Goal: Task Accomplishment & Management: Use online tool/utility

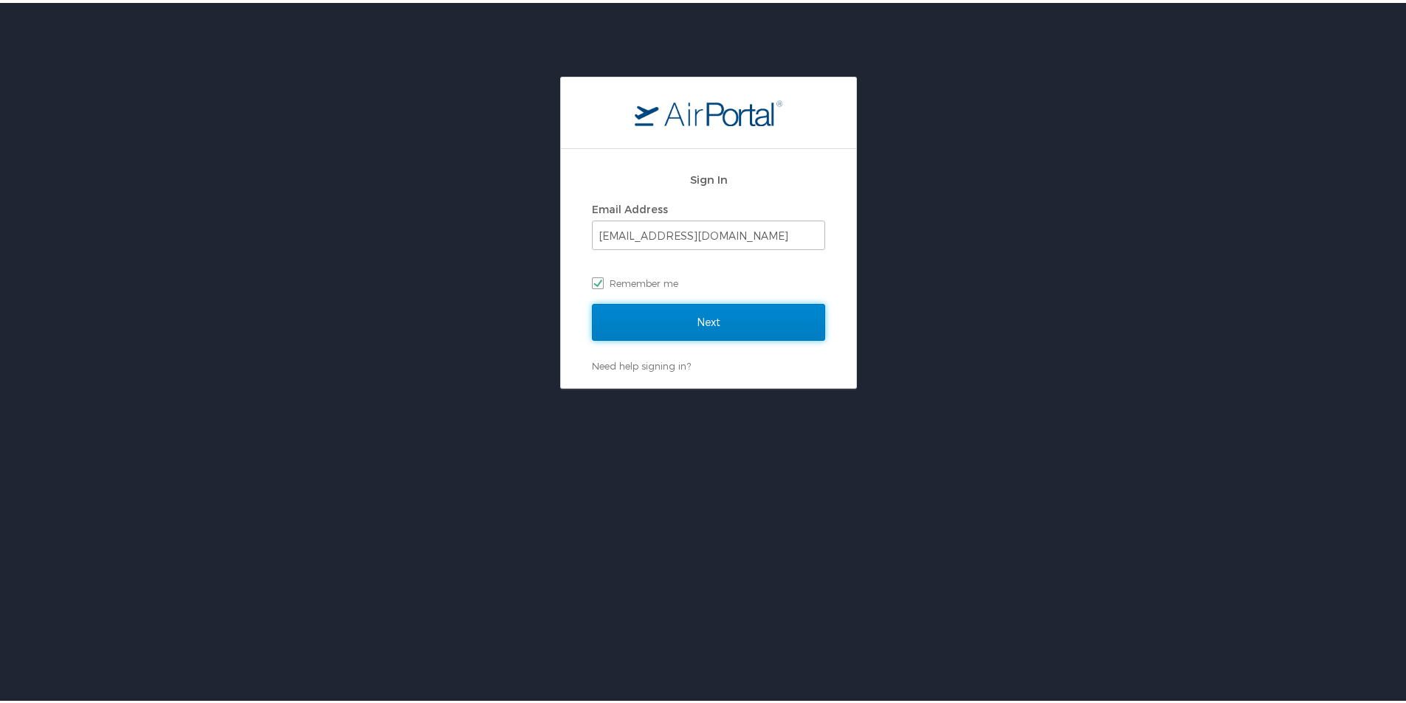
click at [725, 312] on input "Next" at bounding box center [708, 319] width 233 height 37
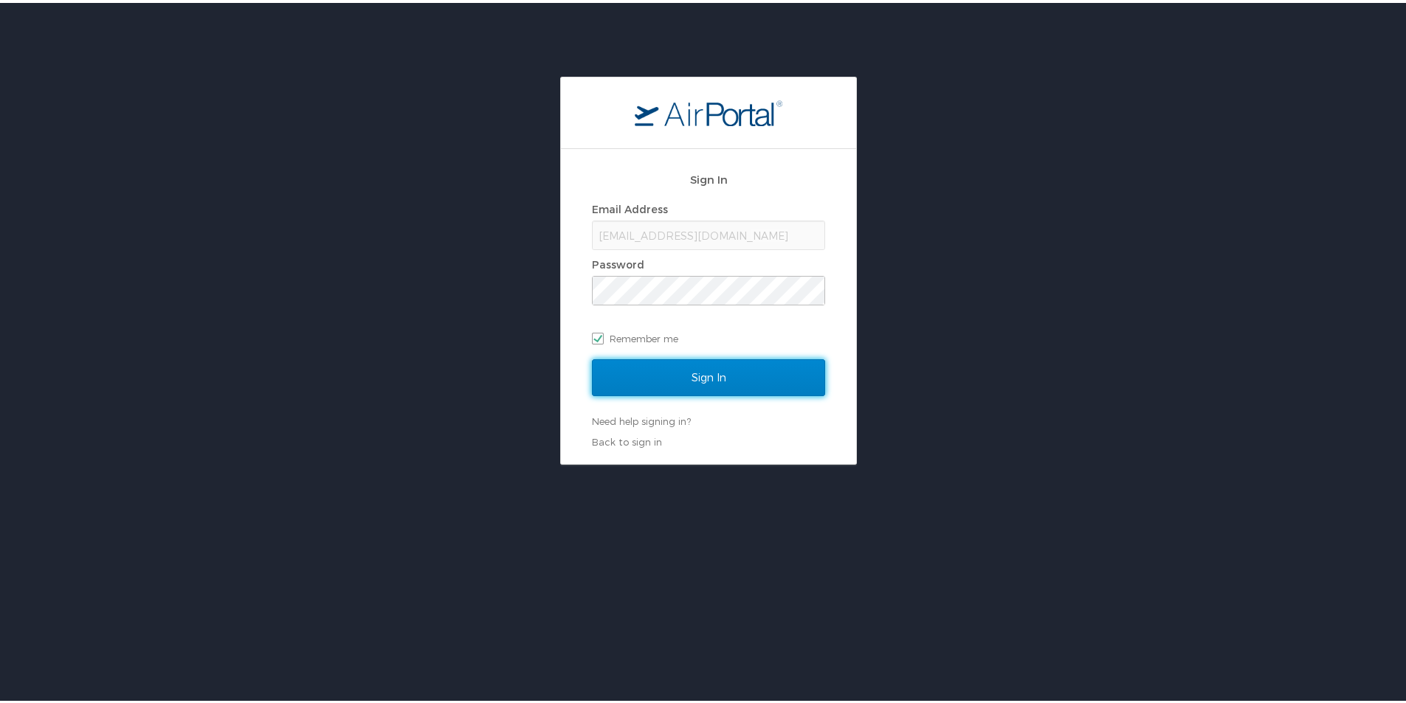
click at [686, 377] on input "Sign In" at bounding box center [708, 374] width 233 height 37
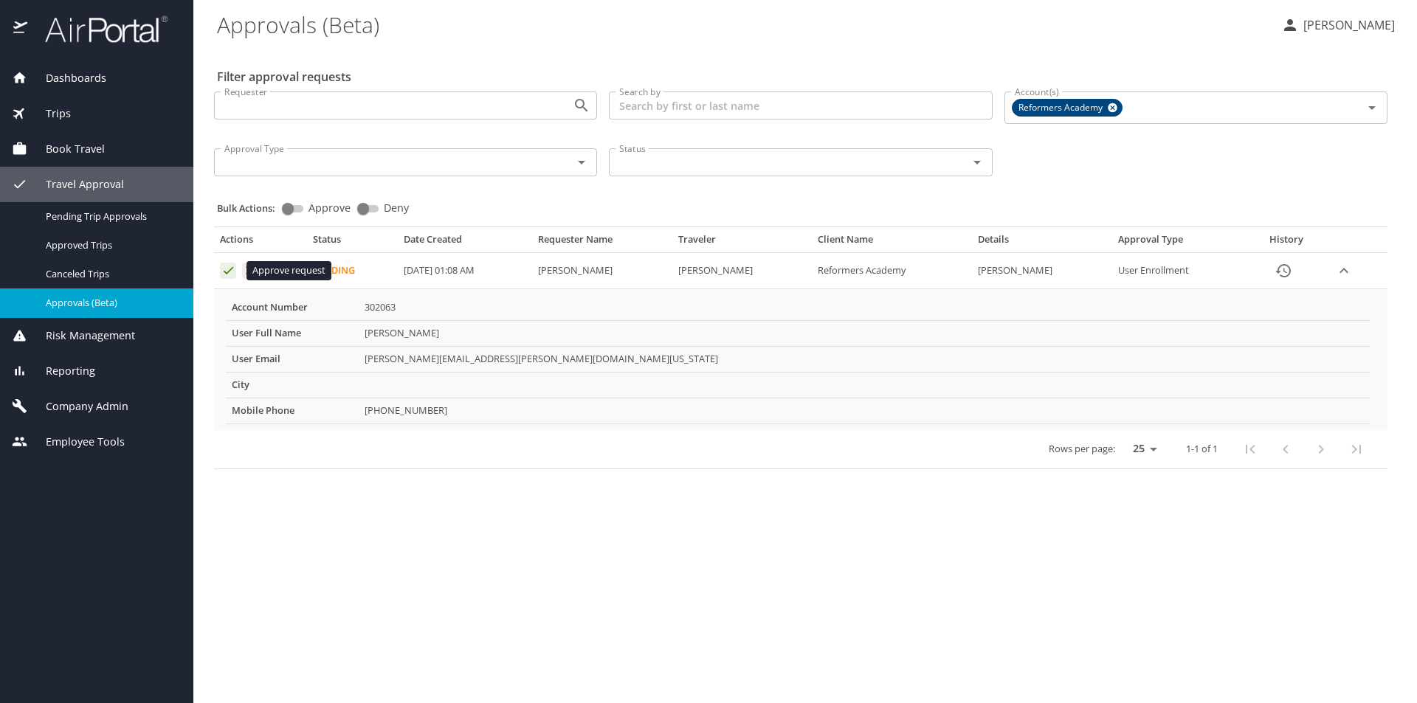
click at [228, 269] on icon "Approval table" at bounding box center [228, 270] width 14 height 14
click at [227, 272] on icon "Approval table" at bounding box center [228, 270] width 14 height 14
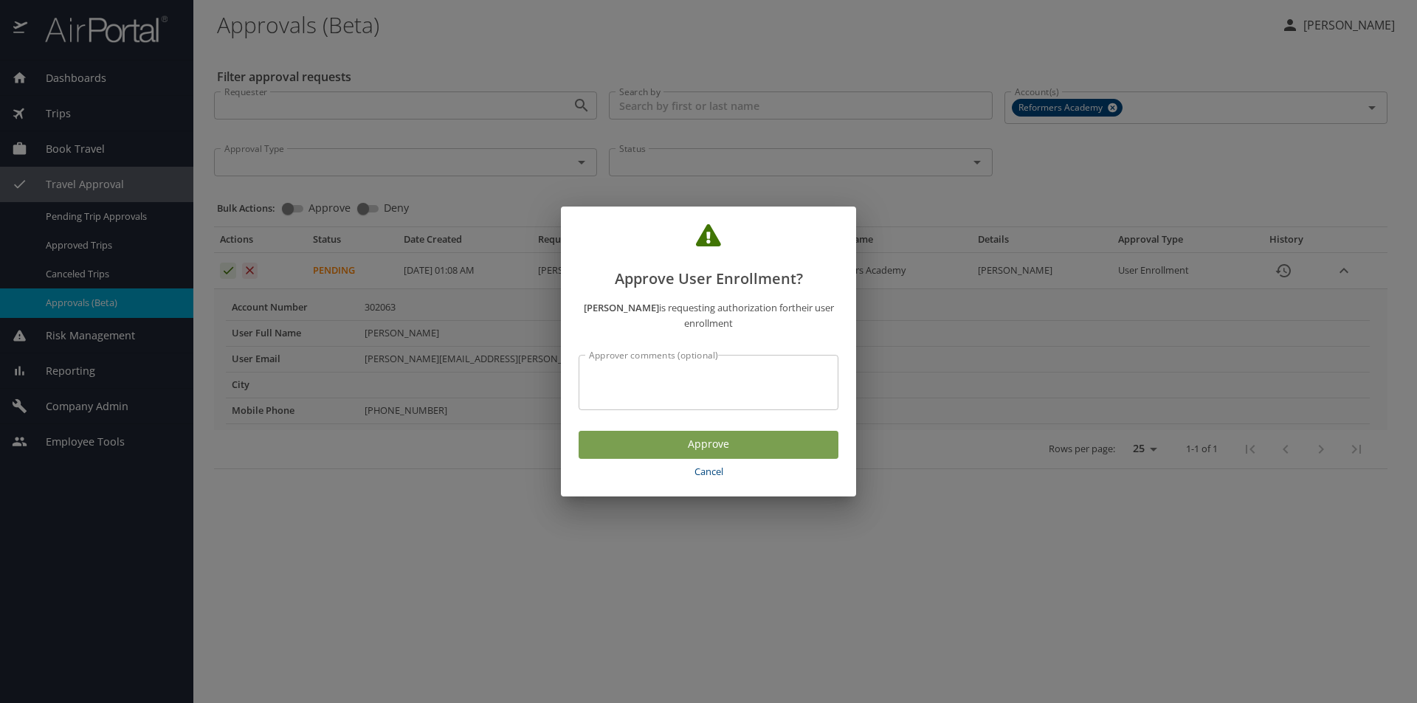
click at [662, 455] on button "Approve" at bounding box center [709, 445] width 260 height 29
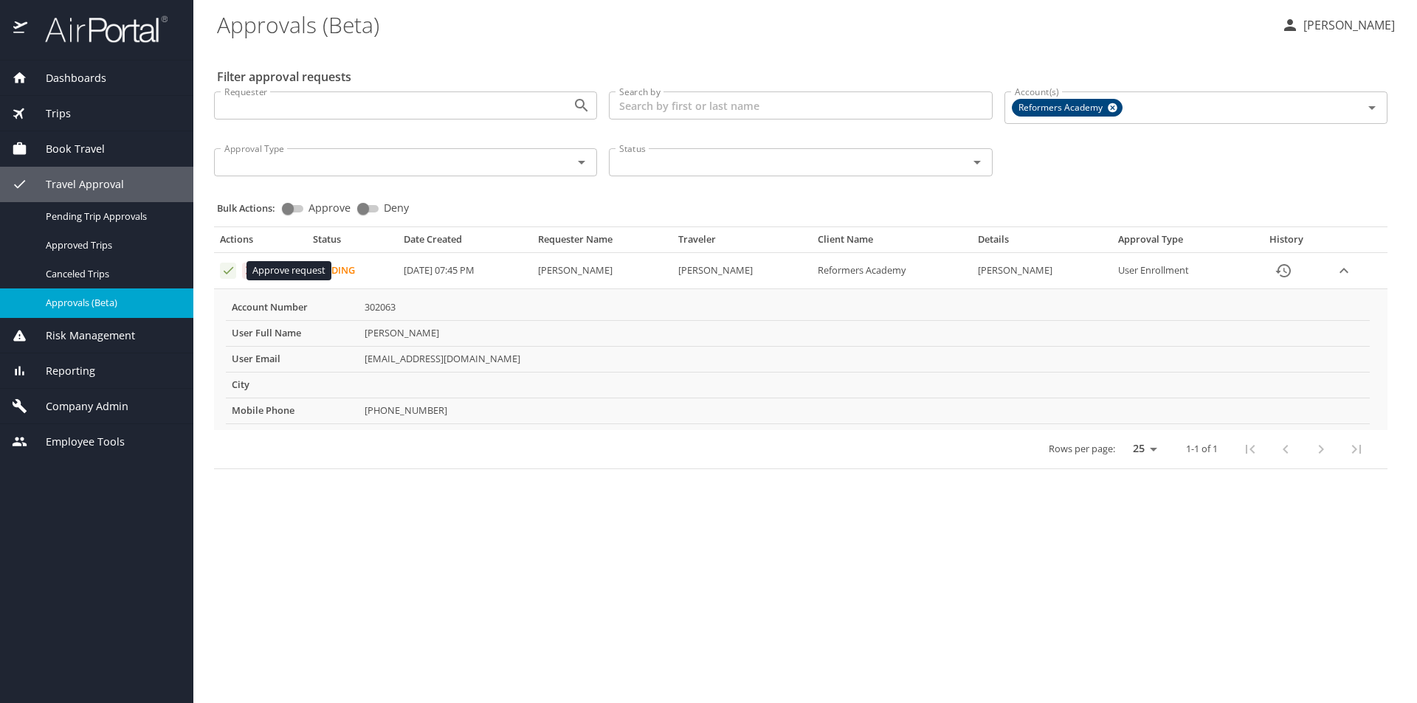
click at [227, 273] on icon "Approval table" at bounding box center [229, 270] width 10 height 7
click at [227, 269] on icon "Approval table" at bounding box center [228, 270] width 14 height 14
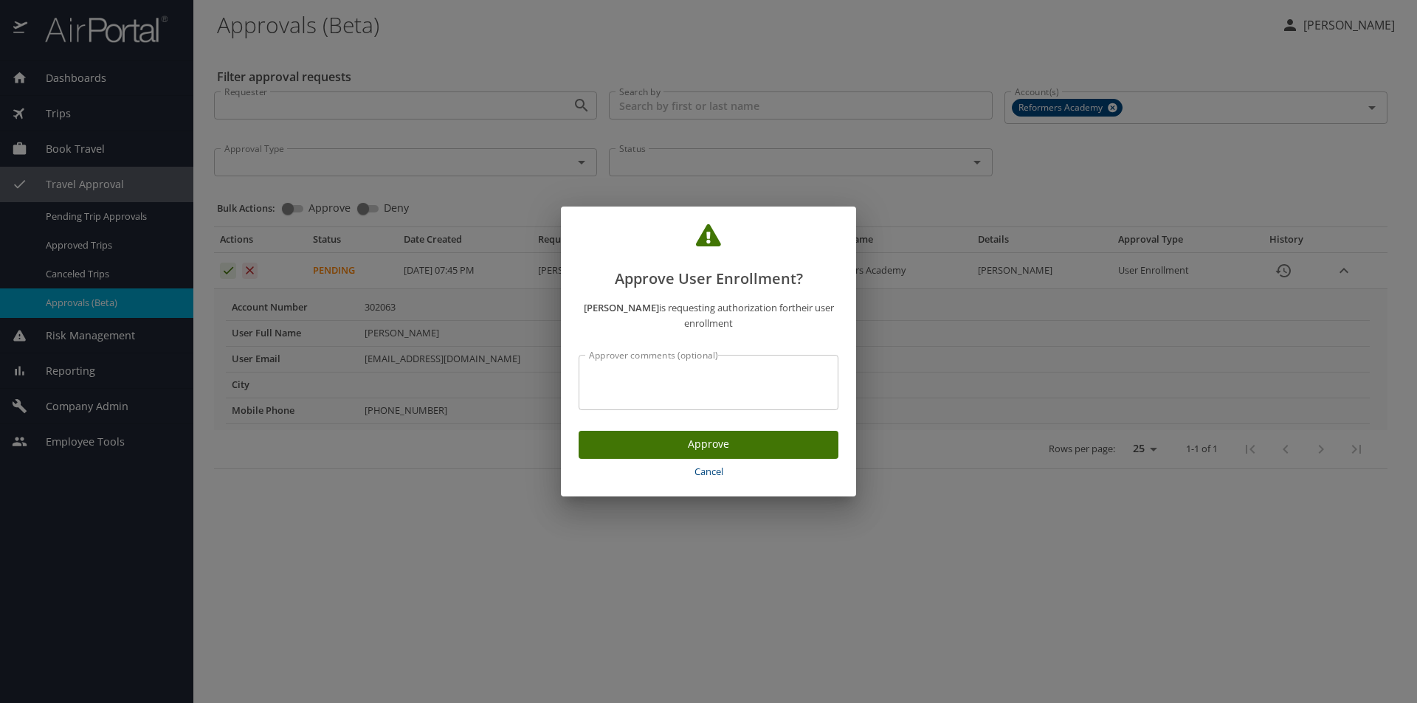
click at [623, 440] on span "Approve" at bounding box center [708, 444] width 236 height 18
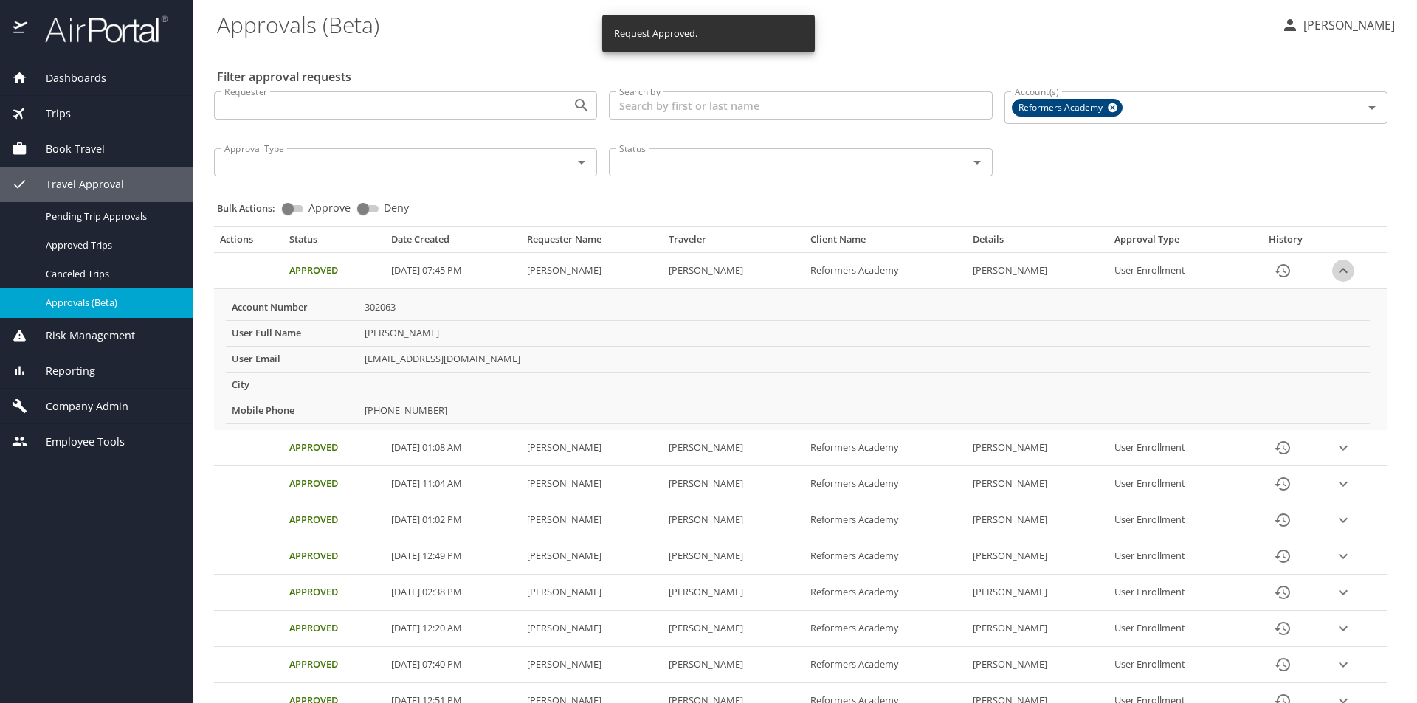
click at [1335, 272] on icon "expand row" at bounding box center [1343, 271] width 18 height 18
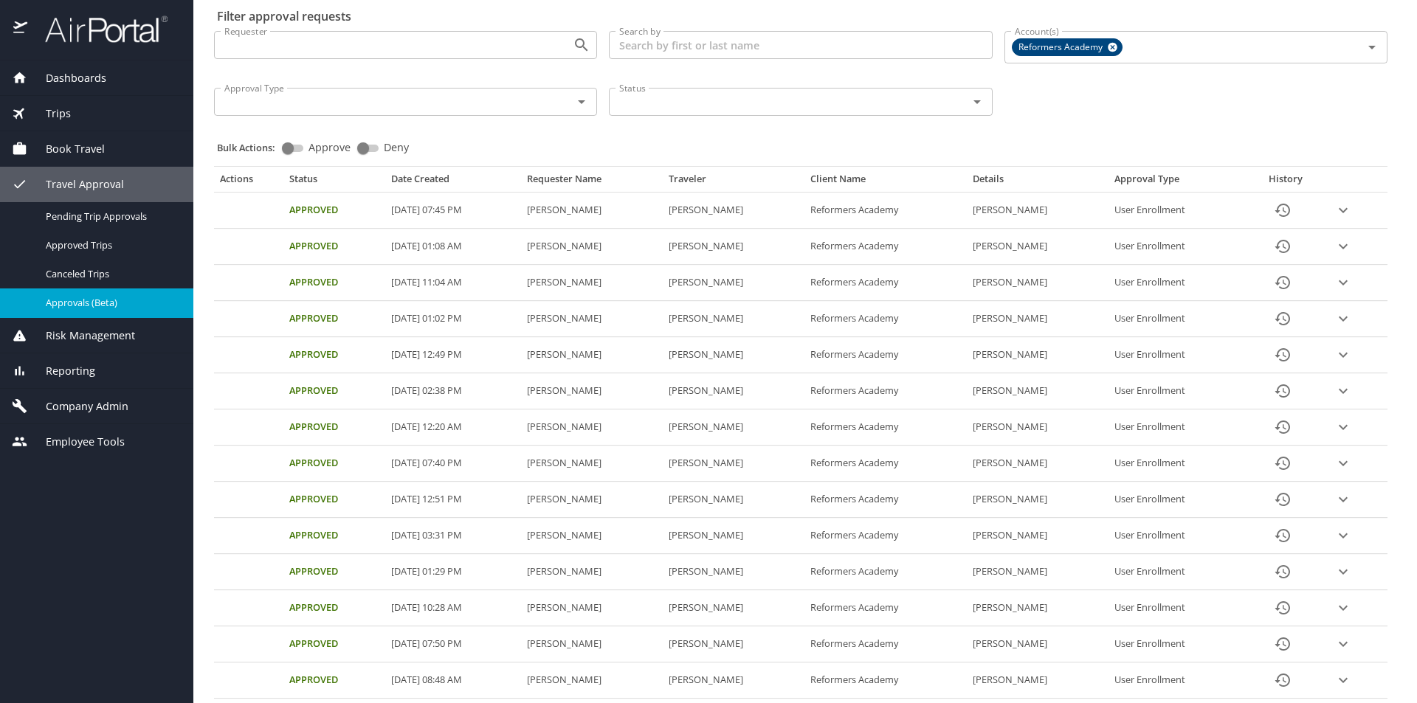
scroll to position [60, 0]
